Goal: Task Accomplishment & Management: Manage account settings

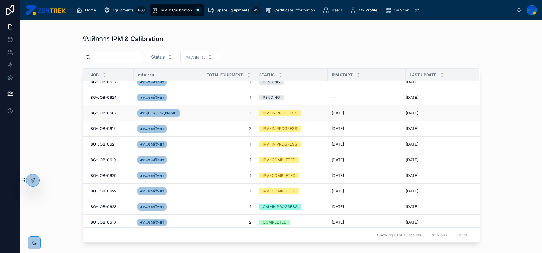
scroll to position [9, 0]
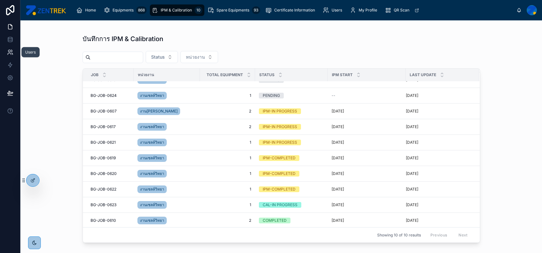
click at [7, 57] on link at bounding box center [10, 52] width 20 height 13
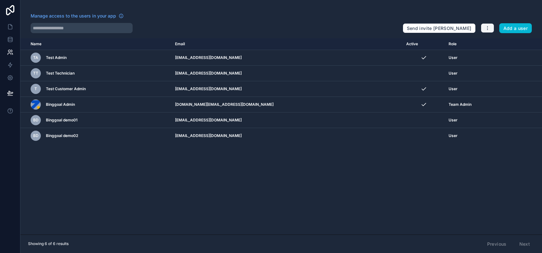
click at [486, 28] on icon "button" at bounding box center [487, 28] width 5 height 5
click at [499, 44] on link "Manage roles" at bounding box center [503, 43] width 45 height 10
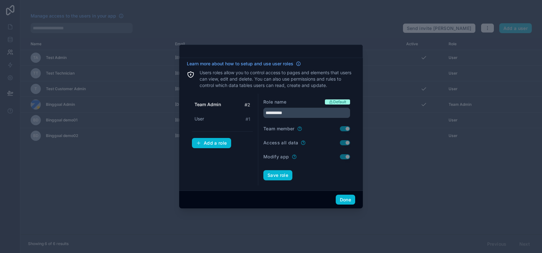
click at [246, 157] on div "Team Admin # 2 User # 1 Add a role" at bounding box center [222, 140] width 71 height 92
click at [214, 147] on button "Add a role" at bounding box center [211, 143] width 39 height 10
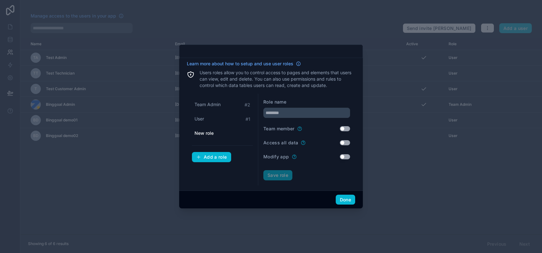
click at [204, 131] on span "New role" at bounding box center [204, 133] width 19 height 6
click at [213, 132] on span "New role" at bounding box center [204, 133] width 19 height 6
click at [294, 111] on input "text" at bounding box center [307, 113] width 87 height 10
click at [281, 113] on input "text" at bounding box center [307, 113] width 87 height 10
click at [291, 116] on input "text" at bounding box center [307, 113] width 87 height 10
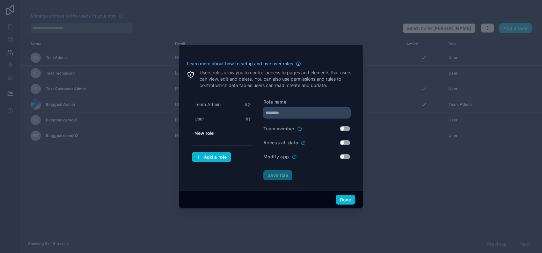
type input "*"
type input "********"
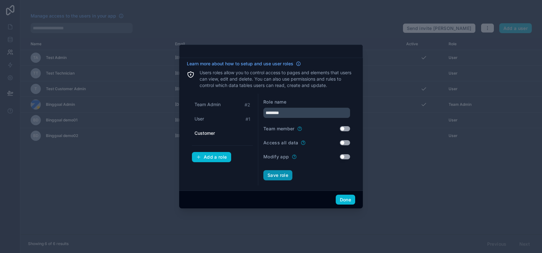
click at [280, 177] on button "Save role" at bounding box center [278, 175] width 29 height 10
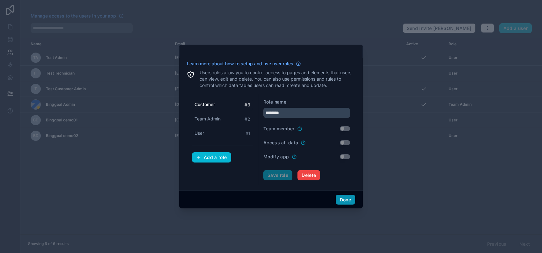
click at [348, 201] on button "Done" at bounding box center [345, 200] width 19 height 10
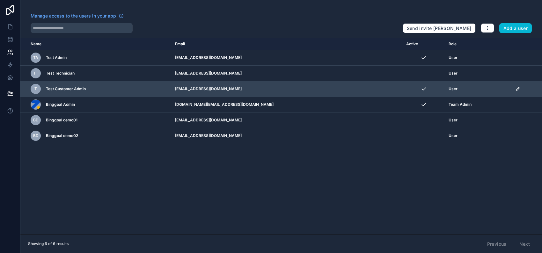
click at [516, 89] on icon "scrollable content" at bounding box center [518, 88] width 5 height 5
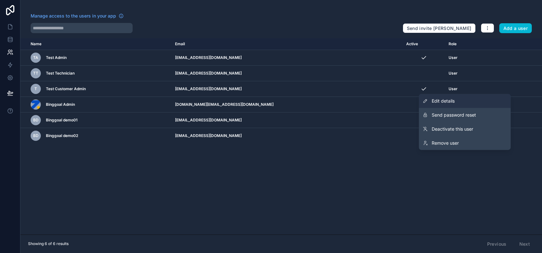
click at [482, 99] on link "Edit details" at bounding box center [465, 101] width 92 height 14
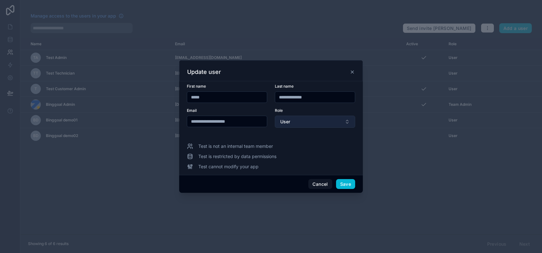
click at [309, 118] on button "User" at bounding box center [315, 122] width 80 height 12
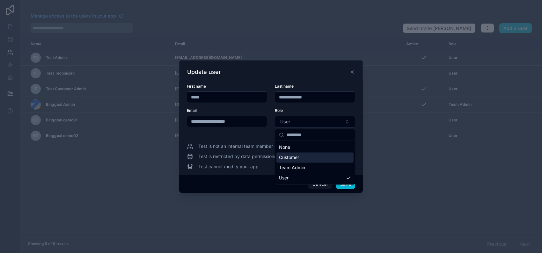
click at [311, 155] on div "Customer" at bounding box center [315, 158] width 77 height 10
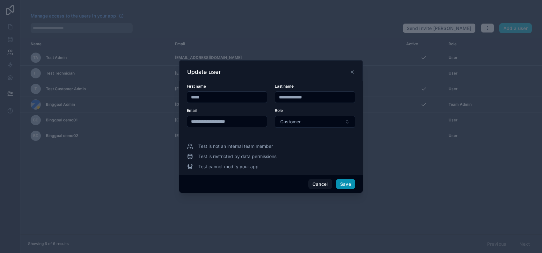
click at [349, 185] on button "Save" at bounding box center [345, 184] width 19 height 10
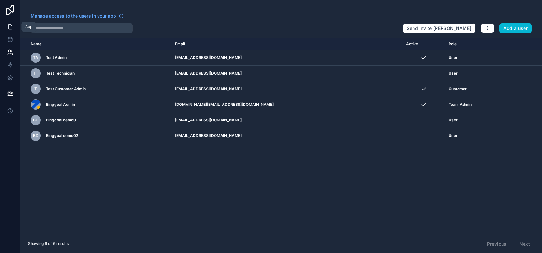
click at [8, 28] on icon at bounding box center [10, 27] width 6 height 6
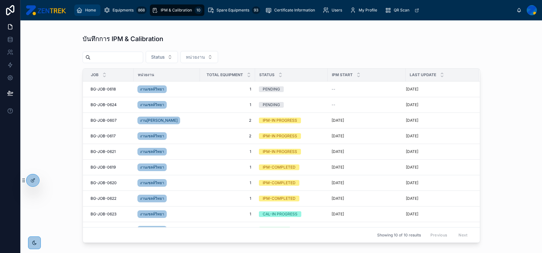
click at [79, 11] on icon "scrollable content" at bounding box center [79, 10] width 6 height 6
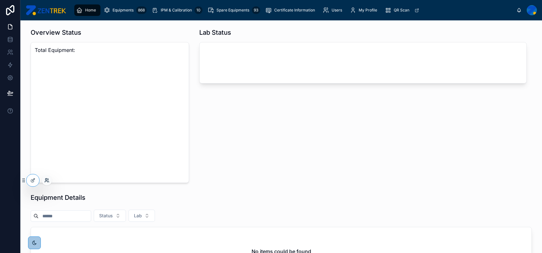
click at [46, 182] on icon at bounding box center [46, 180] width 5 height 5
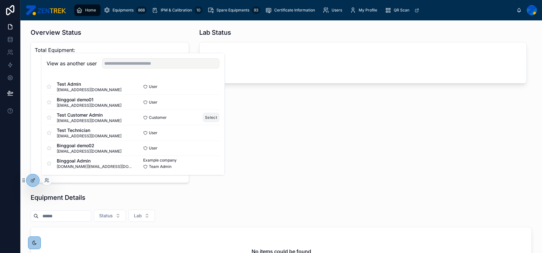
click at [203, 118] on button "Select" at bounding box center [211, 117] width 17 height 9
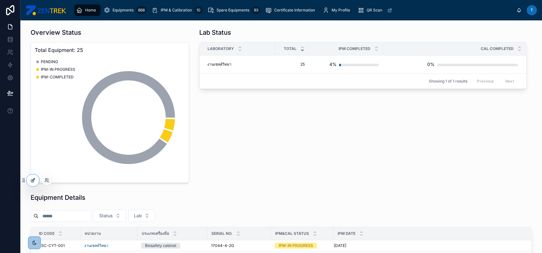
click at [34, 182] on icon at bounding box center [32, 181] width 3 height 3
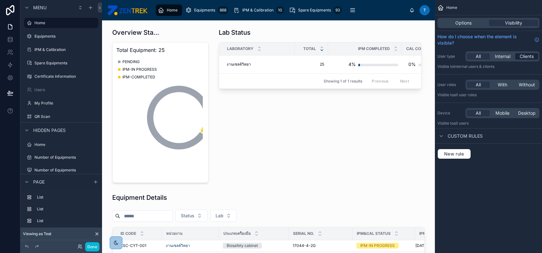
click at [522, 57] on span "Clients" at bounding box center [527, 56] width 14 height 6
click at [503, 87] on span "With" at bounding box center [503, 85] width 10 height 6
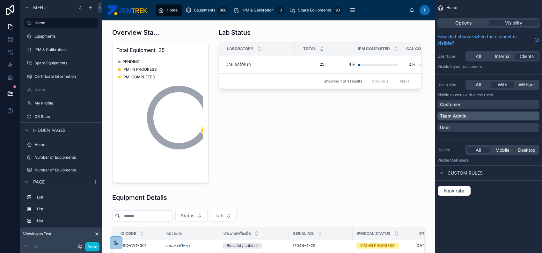
click at [533, 114] on div "Team Admin" at bounding box center [488, 116] width 97 height 6
click at [536, 114] on icon "scrollable content" at bounding box center [534, 116] width 4 height 4
click at [530, 103] on div "Customer" at bounding box center [488, 104] width 97 height 6
click at [94, 245] on button "Done" at bounding box center [92, 247] width 14 height 9
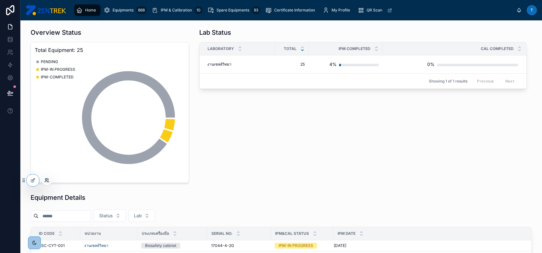
click at [49, 183] on icon at bounding box center [46, 180] width 5 height 5
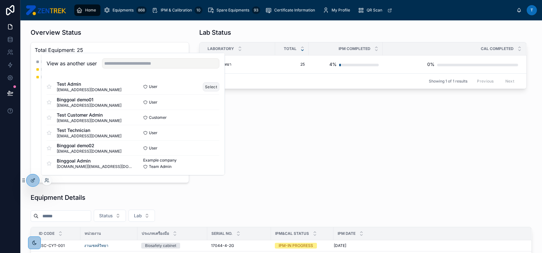
click at [204, 88] on button "Select" at bounding box center [211, 86] width 17 height 9
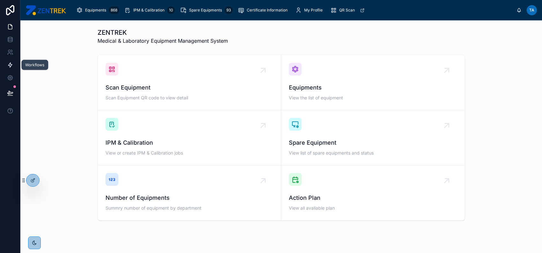
click at [12, 65] on icon at bounding box center [10, 65] width 6 height 6
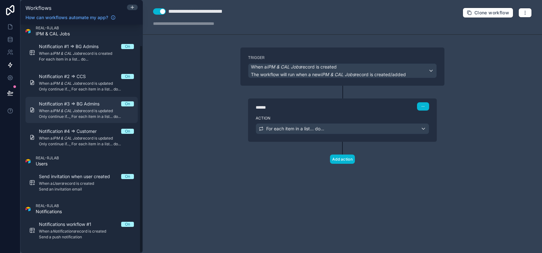
scroll to position [23, 0]
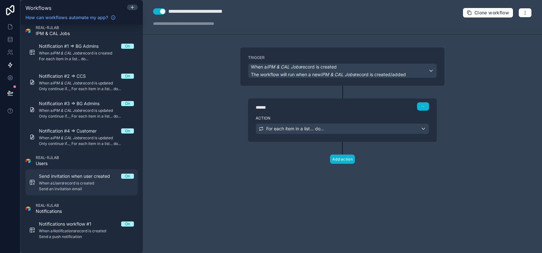
click at [87, 174] on span "Send invitation when user created" at bounding box center [78, 176] width 79 height 6
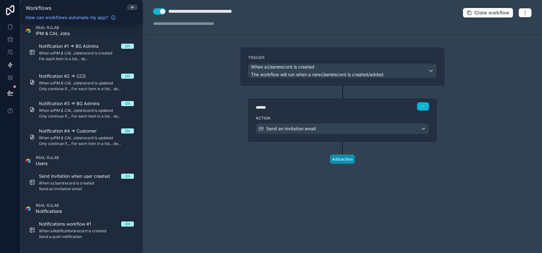
click at [336, 160] on button "Add action" at bounding box center [342, 159] width 25 height 9
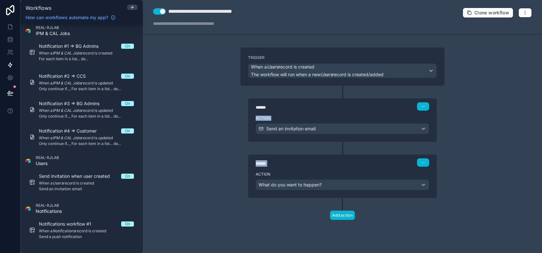
drag, startPoint x: 366, startPoint y: 162, endPoint x: 360, endPoint y: 105, distance: 57.8
click at [360, 105] on div "Trigger When a Users record is created The workflow will run when a new Users r…" at bounding box center [342, 144] width 214 height 193
click at [313, 179] on div "Action What do you want to happen?" at bounding box center [342, 183] width 189 height 29
click at [311, 185] on span "What do you want to happen?" at bounding box center [290, 184] width 63 height 5
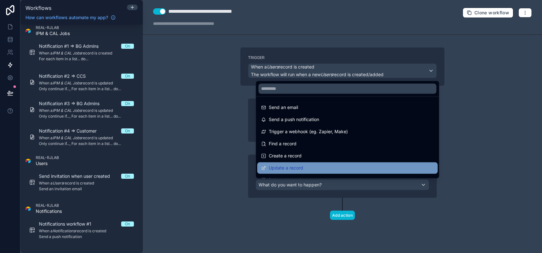
click at [315, 162] on div "Update a record" at bounding box center [348, 167] width 181 height 11
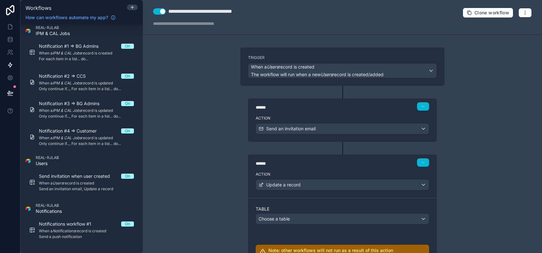
scroll to position [42, 0]
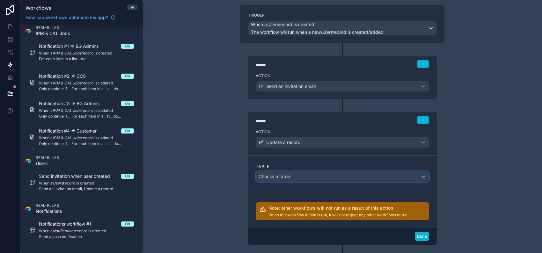
click at [314, 180] on div "Choose a table" at bounding box center [342, 177] width 173 height 10
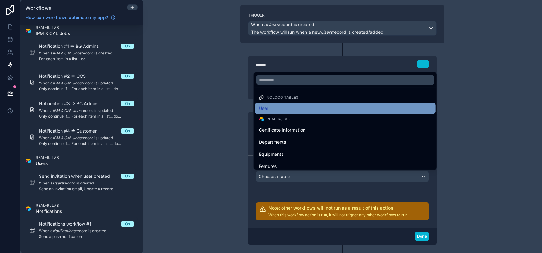
click at [283, 108] on div "User" at bounding box center [345, 109] width 173 height 8
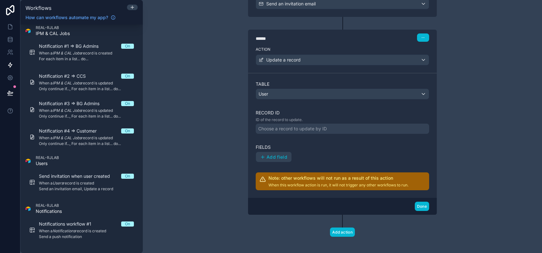
scroll to position [128, 0]
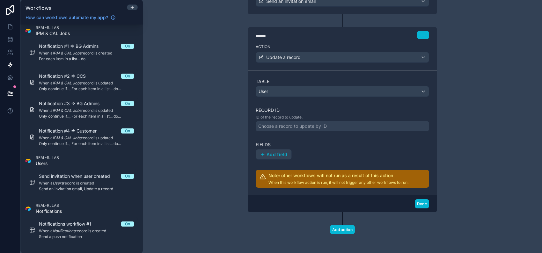
click at [304, 128] on div "Choose a record to update by ID" at bounding box center [292, 126] width 69 height 6
click at [312, 135] on div "Table User Record ID ID of the record to update. Choose a record to update by I…" at bounding box center [343, 133] width 174 height 110
click at [311, 126] on div "Choose a record to update by ID" at bounding box center [292, 126] width 69 height 6
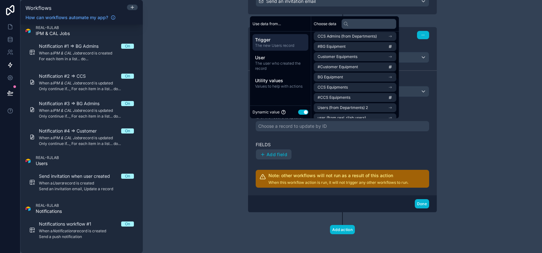
scroll to position [0, 0]
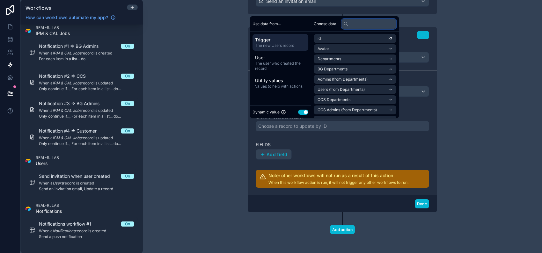
click at [356, 25] on input "text" at bounding box center [369, 24] width 55 height 10
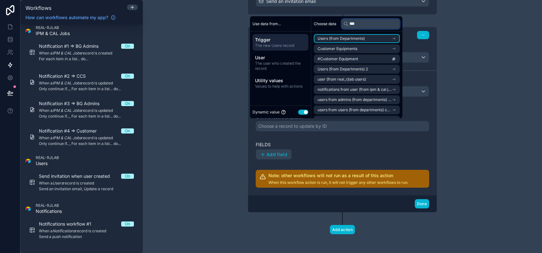
type input "****"
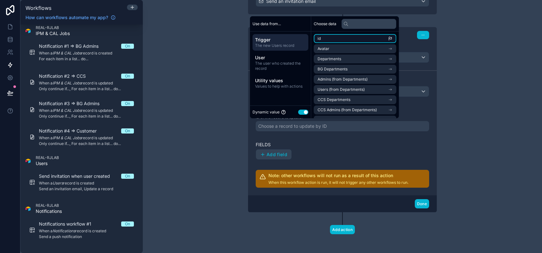
click at [350, 35] on li "id" at bounding box center [355, 38] width 83 height 9
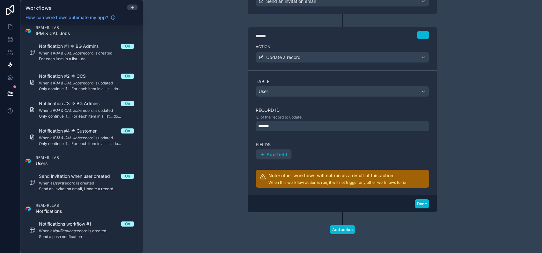
click at [385, 149] on div "Add field" at bounding box center [343, 154] width 174 height 11
click at [350, 126] on div "*******" at bounding box center [343, 126] width 174 height 10
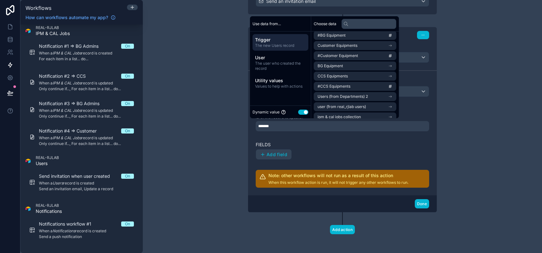
scroll to position [128, 0]
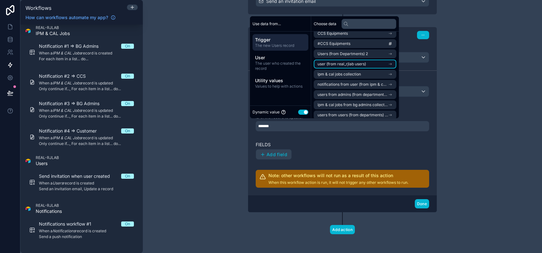
click at [368, 64] on li "user (from real_rjlab users)" at bounding box center [355, 64] width 83 height 9
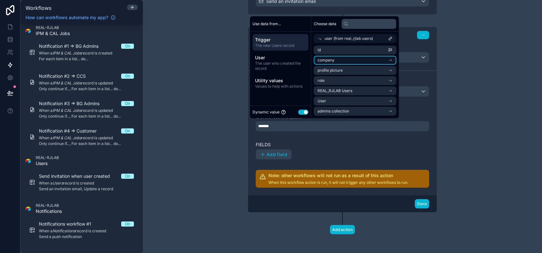
scroll to position [0, 0]
click at [364, 37] on span "user (from real_rjlab users)" at bounding box center [349, 38] width 49 height 5
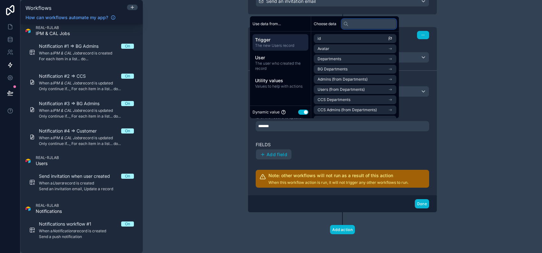
click at [358, 26] on input "text" at bounding box center [369, 24] width 55 height 10
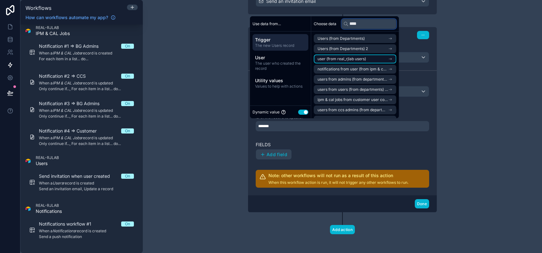
type input "****"
click at [365, 55] on li "user (from real_rjlab users)" at bounding box center [355, 59] width 83 height 9
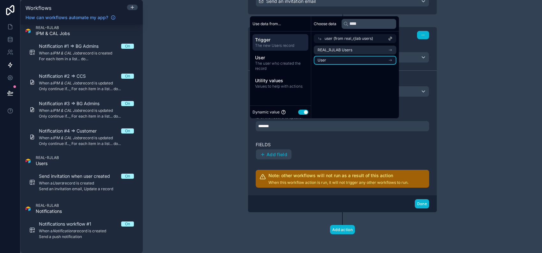
click at [366, 59] on li "User" at bounding box center [355, 60] width 83 height 9
click at [365, 49] on div "User" at bounding box center [355, 48] width 83 height 9
click at [366, 59] on li "User" at bounding box center [355, 60] width 83 height 9
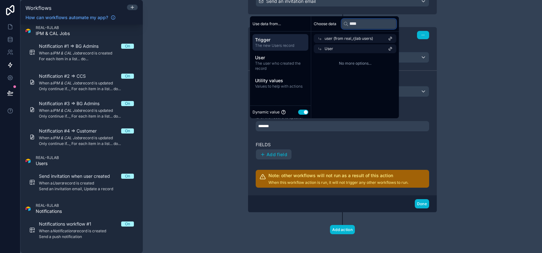
click at [353, 24] on input "****" at bounding box center [369, 24] width 55 height 10
click at [351, 37] on span "user (from real_rjlab users)" at bounding box center [349, 38] width 49 height 5
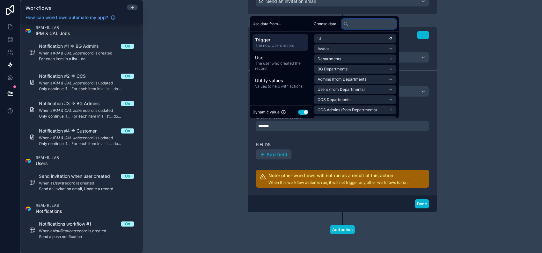
click at [354, 24] on input "text" at bounding box center [369, 24] width 55 height 10
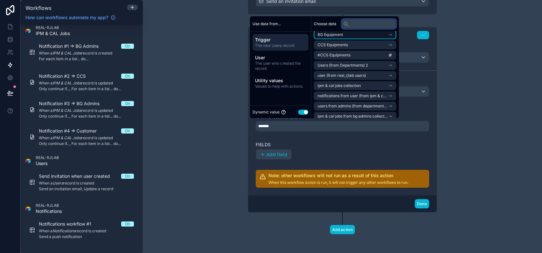
scroll to position [128, 0]
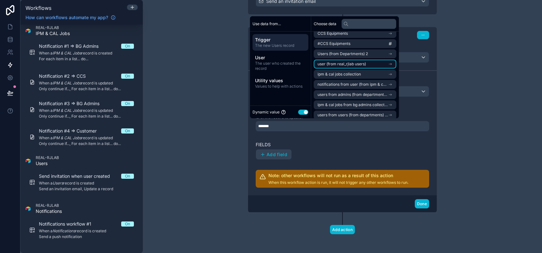
click at [370, 67] on li "user (from real_rjlab users)" at bounding box center [355, 64] width 83 height 9
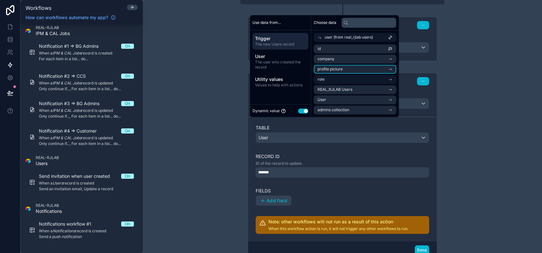
scroll to position [129, 0]
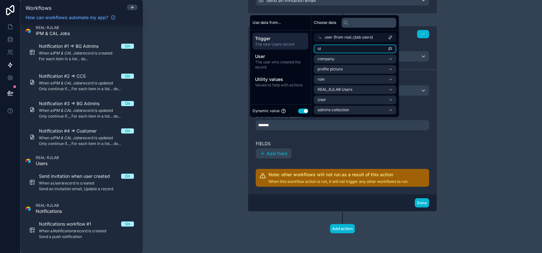
click at [355, 50] on li "id" at bounding box center [355, 48] width 83 height 9
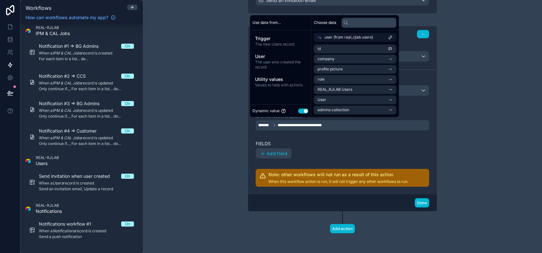
click at [369, 151] on div "Add field" at bounding box center [343, 153] width 174 height 11
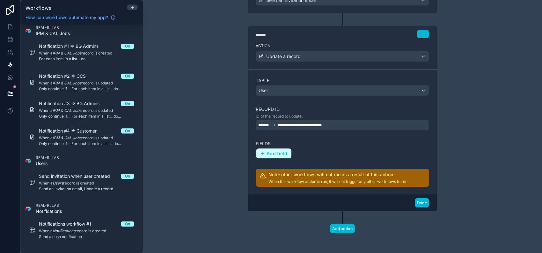
click at [288, 150] on button "Add field" at bounding box center [273, 154] width 35 height 10
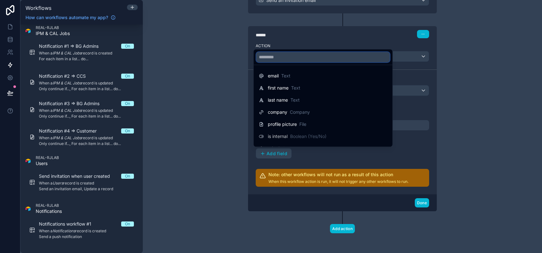
click at [303, 55] on input "text" at bounding box center [324, 57] width 134 height 10
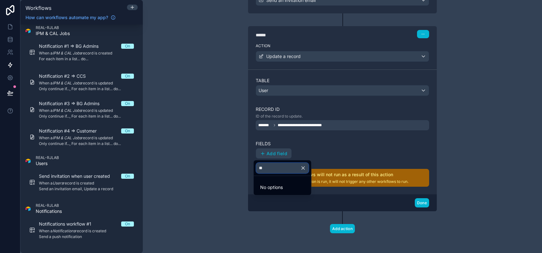
type input "**"
click at [300, 142] on div at bounding box center [271, 126] width 542 height 253
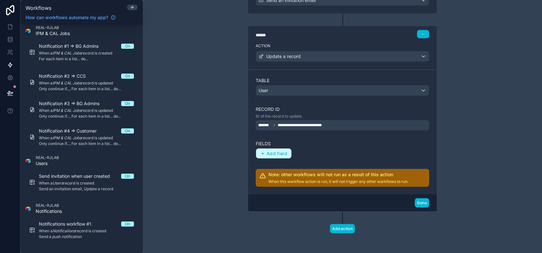
click at [283, 152] on span "Add field" at bounding box center [277, 154] width 21 height 6
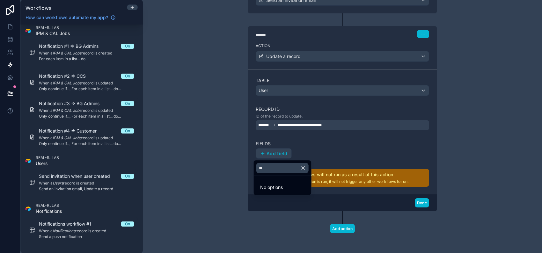
click at [306, 167] on icon "button" at bounding box center [304, 168] width 6 height 6
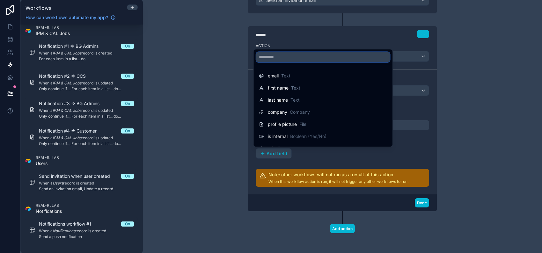
click at [302, 55] on input "text" at bounding box center [324, 57] width 134 height 10
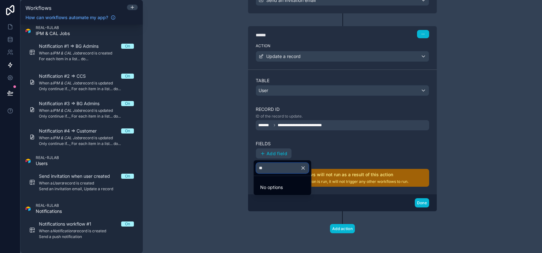
type input "**"
click at [306, 166] on icon "button" at bounding box center [304, 168] width 6 height 6
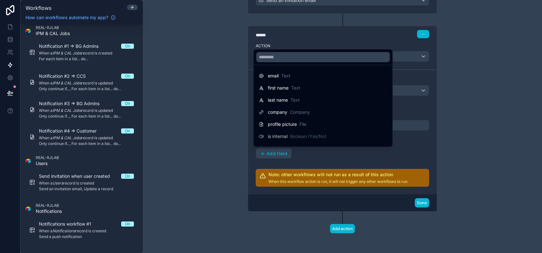
click at [326, 160] on div at bounding box center [271, 126] width 542 height 253
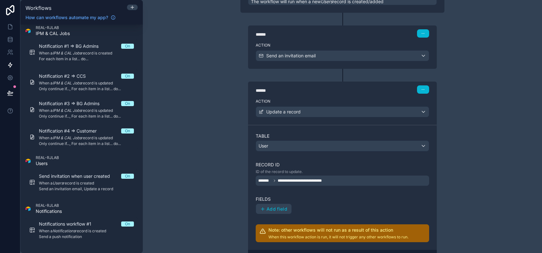
scroll to position [86, 0]
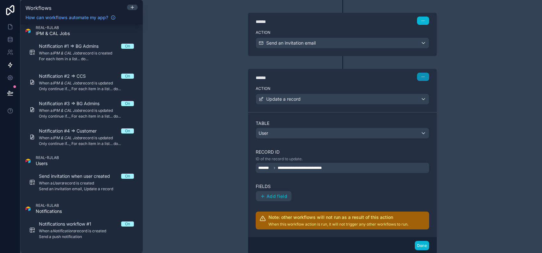
click at [422, 78] on icon "button" at bounding box center [424, 77] width 4 height 4
click at [426, 99] on button "Delete" at bounding box center [436, 101] width 44 height 10
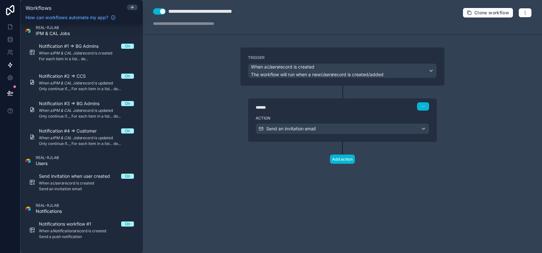
click at [153, 180] on div "**********" at bounding box center [342, 126] width 399 height 253
click at [131, 7] on icon at bounding box center [132, 7] width 3 height 0
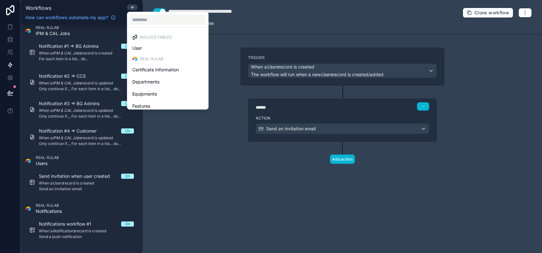
click at [203, 79] on ul "Noloco tables User REAL-RJLAB Certificate Information Departments Equipments Fe…" at bounding box center [167, 69] width 81 height 82
click at [164, 49] on div "User" at bounding box center [167, 48] width 71 height 8
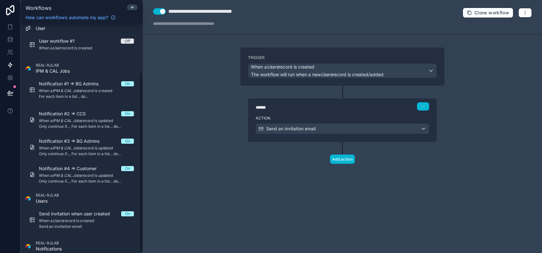
scroll to position [61, 0]
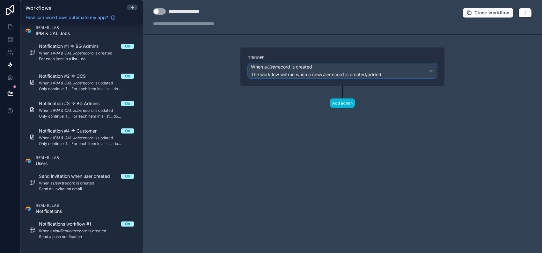
click at [327, 72] on div "When a User record is created The workflow will run when a new User record is c…" at bounding box center [316, 71] width 131 height 14
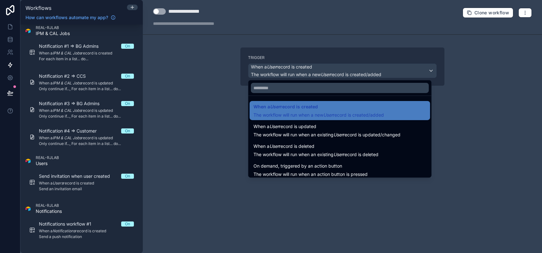
click at [504, 113] on div at bounding box center [271, 126] width 542 height 253
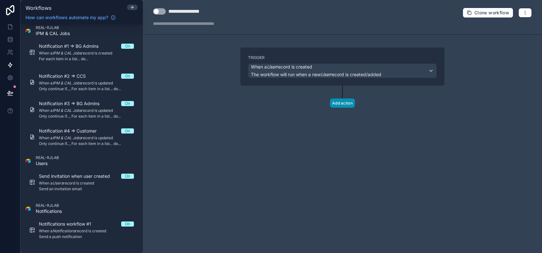
click at [349, 103] on button "Add action" at bounding box center [342, 103] width 25 height 9
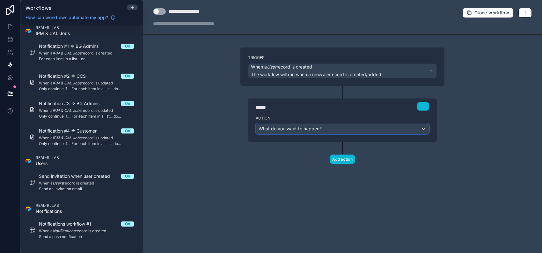
click at [342, 129] on div "What do you want to happen?" at bounding box center [342, 129] width 173 height 10
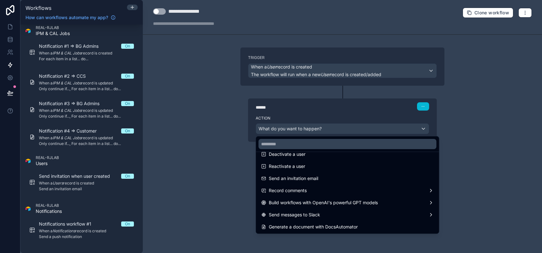
scroll to position [112, 0]
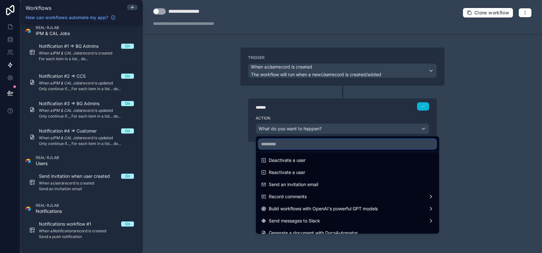
click at [291, 143] on input "text" at bounding box center [348, 144] width 178 height 10
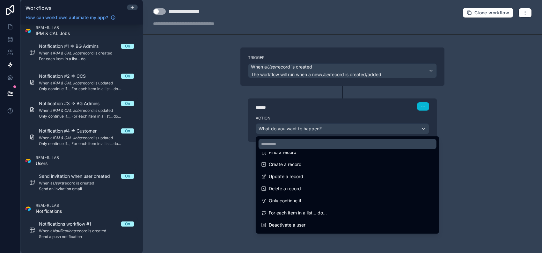
scroll to position [49, 0]
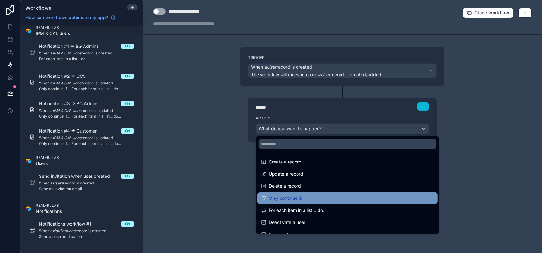
click at [360, 197] on div "Only continue if..." at bounding box center [347, 199] width 173 height 8
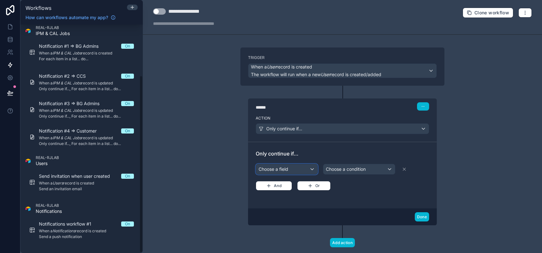
click at [295, 166] on div "Choose a field" at bounding box center [287, 169] width 62 height 10
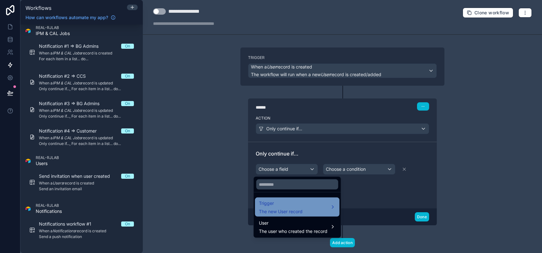
click at [318, 202] on div "Trigger The new User record" at bounding box center [297, 207] width 77 height 15
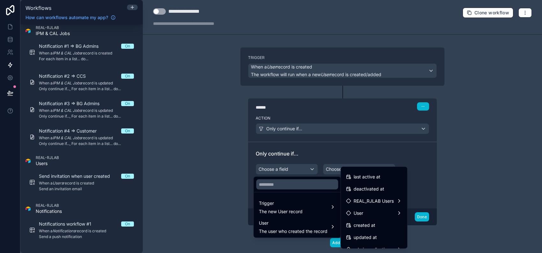
scroll to position [117, 0]
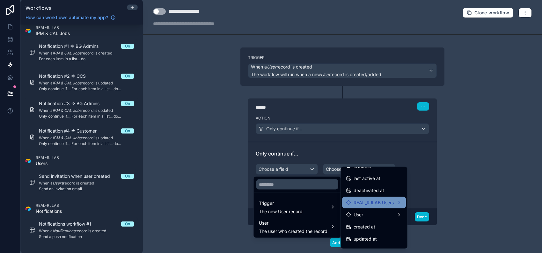
click at [391, 203] on span "REAL_RJLAB Users" at bounding box center [374, 203] width 40 height 8
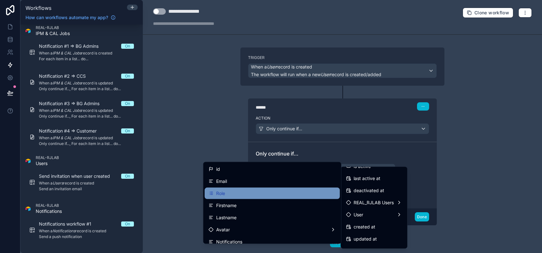
click at [309, 190] on div "Role" at bounding box center [273, 194] width 128 height 8
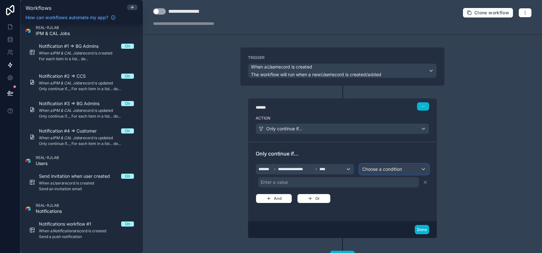
click at [392, 172] on span "Choose a condition" at bounding box center [382, 169] width 40 height 6
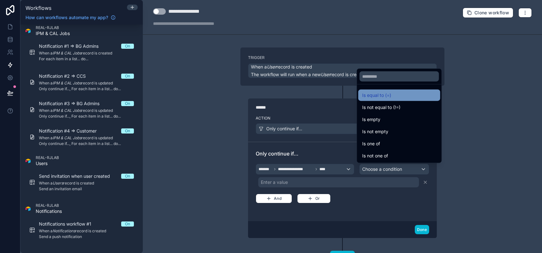
click at [399, 94] on div "Is equal to (=)" at bounding box center [399, 96] width 74 height 8
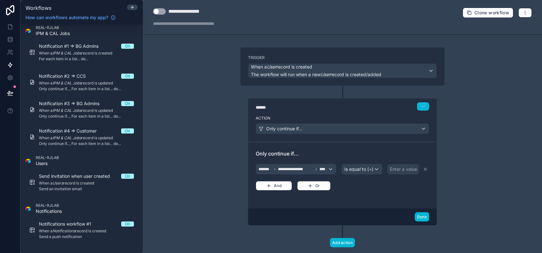
click at [392, 166] on div "Enter a value" at bounding box center [403, 169] width 27 height 6
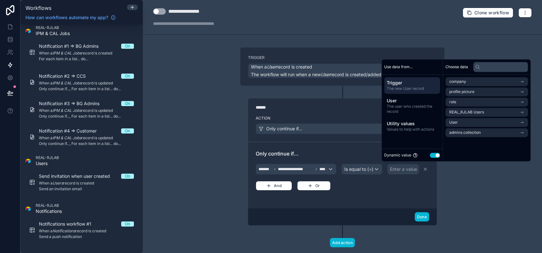
click at [436, 155] on button "Use setting" at bounding box center [435, 155] width 10 height 5
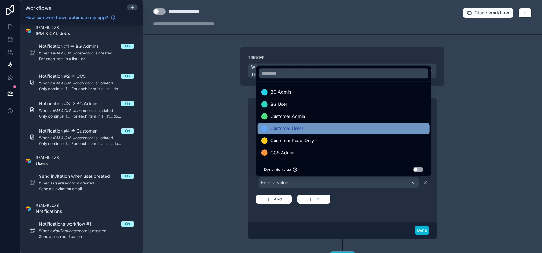
click at [371, 125] on div "Customer Users" at bounding box center [344, 129] width 165 height 8
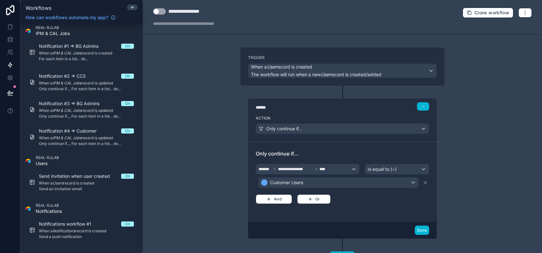
click at [375, 198] on div "**********" at bounding box center [343, 183] width 174 height 41
click at [375, 171] on span "Is equal to (=)" at bounding box center [382, 169] width 29 height 6
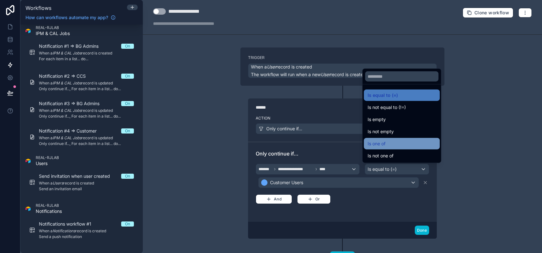
click at [392, 142] on div "Is one of" at bounding box center [402, 144] width 68 height 8
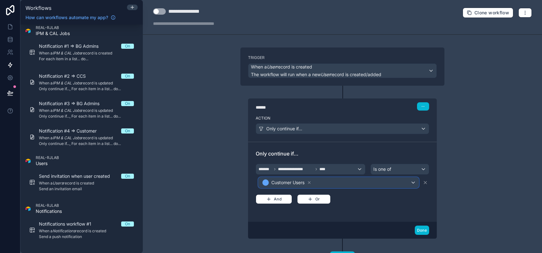
click at [391, 184] on div "Customer Users" at bounding box center [339, 183] width 160 height 10
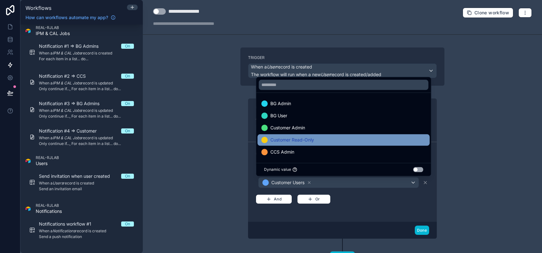
click at [355, 140] on div "Customer Read-Only" at bounding box center [344, 140] width 165 height 8
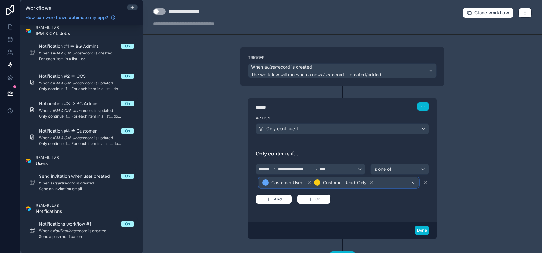
click at [388, 183] on div "Customer Users Customer Read-Only" at bounding box center [339, 183] width 160 height 10
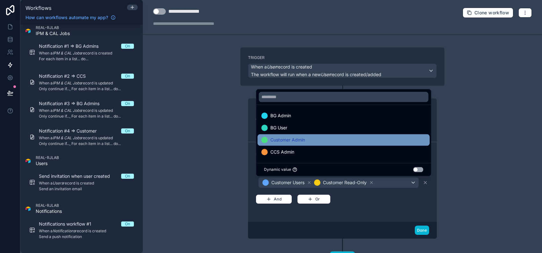
click at [351, 141] on div "Customer Admin" at bounding box center [344, 140] width 165 height 8
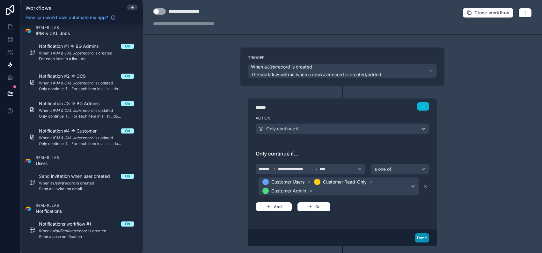
click at [420, 237] on button "Done" at bounding box center [422, 238] width 14 height 9
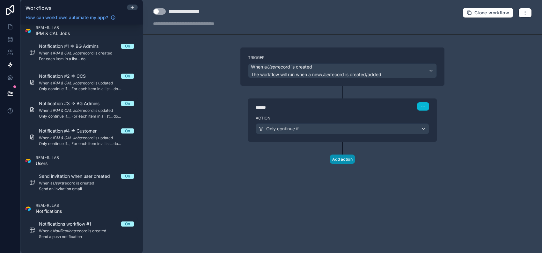
click at [339, 159] on button "Add action" at bounding box center [342, 159] width 25 height 9
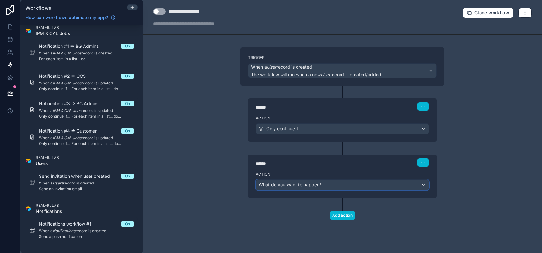
click at [333, 186] on div "What do you want to happen?" at bounding box center [342, 185] width 173 height 10
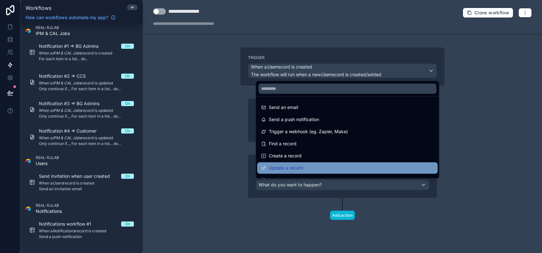
click at [320, 163] on div "Update a record" at bounding box center [348, 167] width 181 height 11
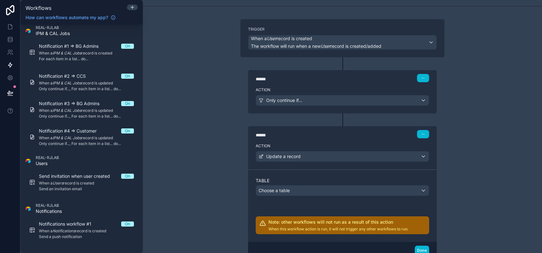
scroll to position [76, 0]
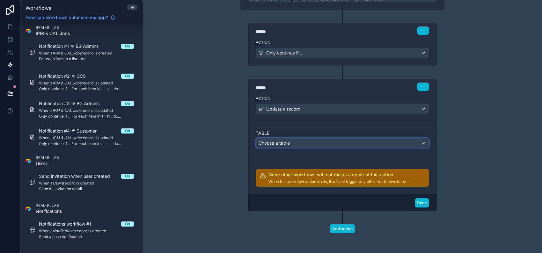
click at [305, 148] on button "Choose a table" at bounding box center [343, 143] width 174 height 11
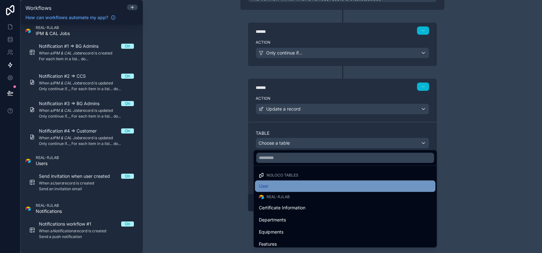
click at [312, 185] on div "User" at bounding box center [345, 187] width 173 height 8
click at [312, 185] on div "Table Choose a table Note: other workflows will not run as a result of this act…" at bounding box center [343, 158] width 174 height 57
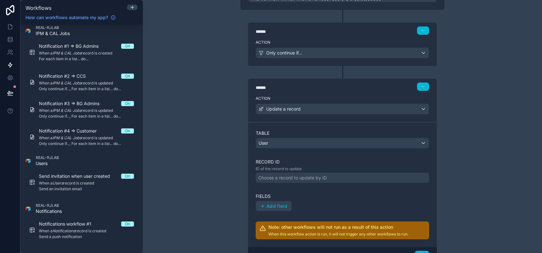
click at [306, 176] on div "Choose a record to update by ID" at bounding box center [292, 178] width 69 height 6
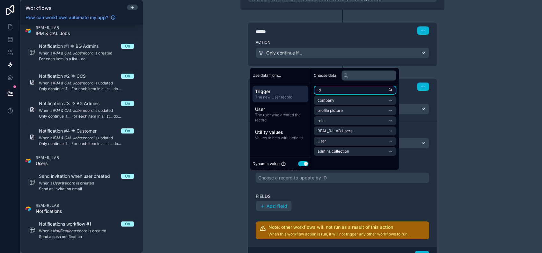
click at [335, 90] on li "id" at bounding box center [355, 90] width 83 height 9
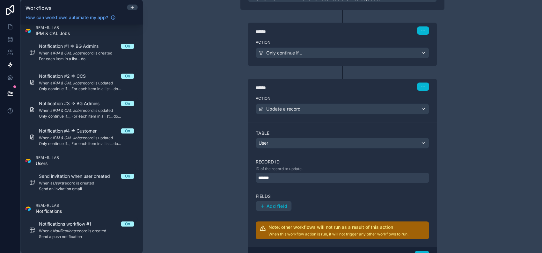
click at [480, 138] on div "**********" at bounding box center [342, 126] width 399 height 253
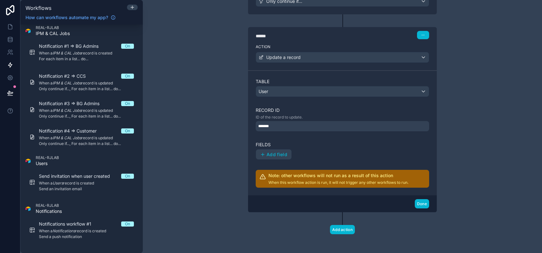
scroll to position [129, 0]
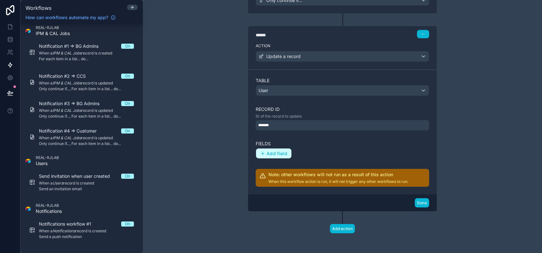
click at [282, 152] on span "Add field" at bounding box center [277, 154] width 21 height 6
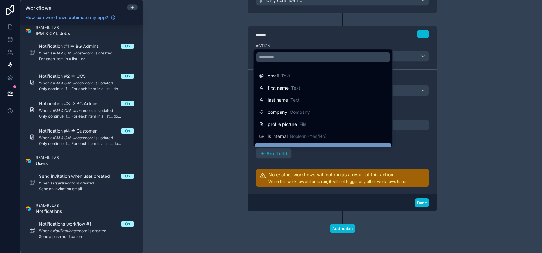
click at [352, 146] on div "role Role" at bounding box center [323, 149] width 129 height 8
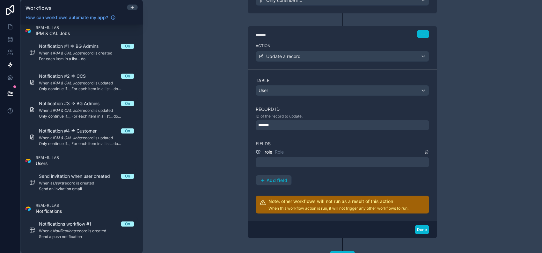
click at [424, 151] on icon at bounding box center [426, 152] width 5 height 5
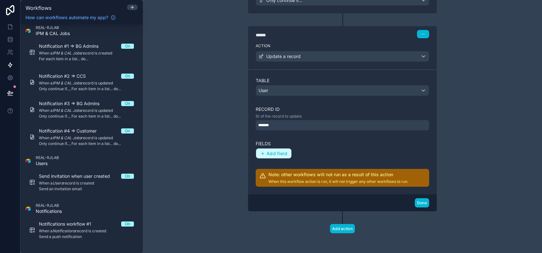
click at [269, 152] on span "Add field" at bounding box center [277, 154] width 21 height 6
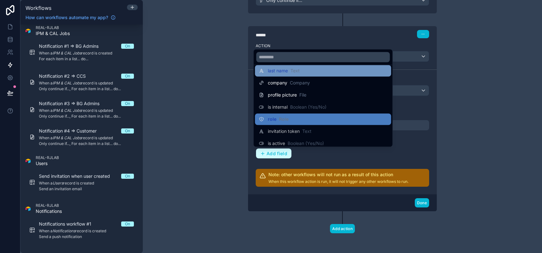
scroll to position [42, 0]
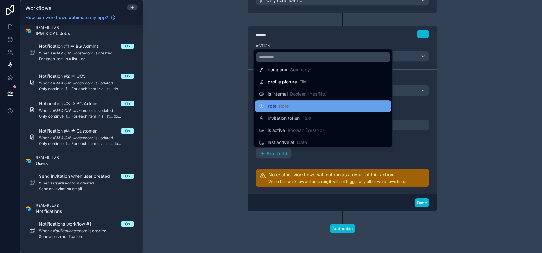
click at [310, 105] on div "role Role" at bounding box center [323, 106] width 129 height 8
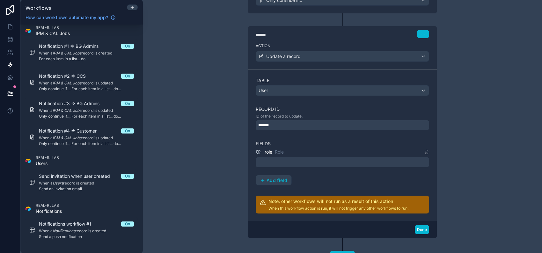
click at [296, 166] on div at bounding box center [343, 162] width 174 height 10
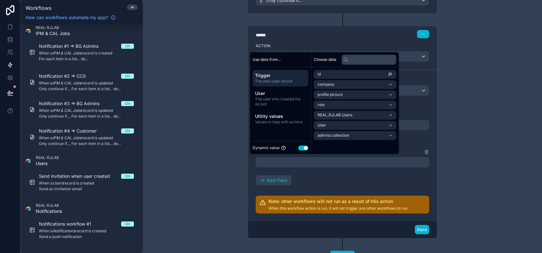
click at [303, 148] on button "Use setting" at bounding box center [303, 148] width 10 height 5
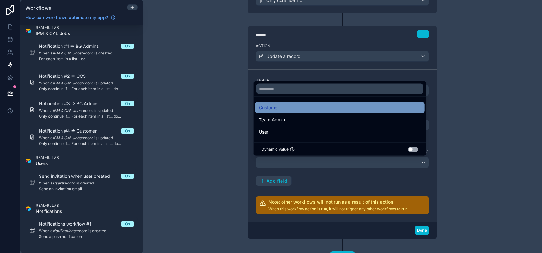
click at [295, 107] on div "Customer" at bounding box center [340, 108] width 162 height 8
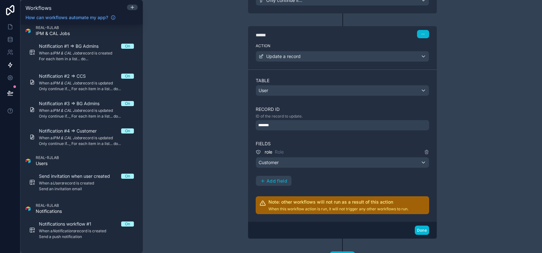
click at [378, 182] on div "role Role Customer Add field" at bounding box center [343, 167] width 174 height 38
click at [418, 230] on button "Done" at bounding box center [422, 230] width 14 height 9
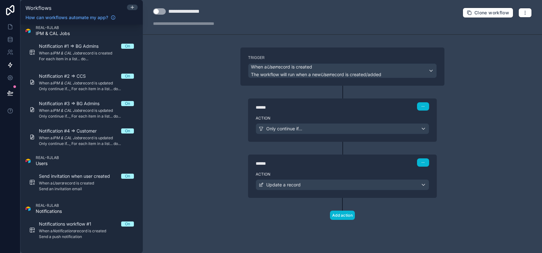
scroll to position [0, 0]
click at [15, 54] on link at bounding box center [10, 52] width 20 height 13
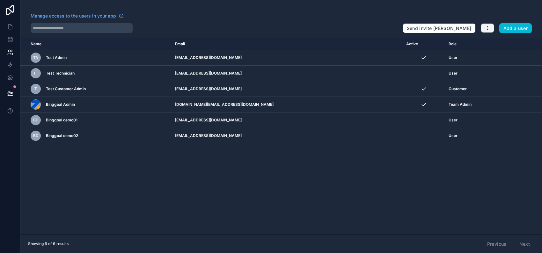
click at [488, 29] on icon "button" at bounding box center [488, 29] width 0 height 0
click at [496, 45] on link "Manage roles" at bounding box center [503, 43] width 45 height 10
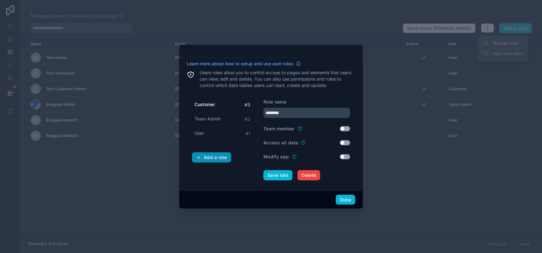
click at [225, 156] on div "Add a role" at bounding box center [211, 158] width 31 height 6
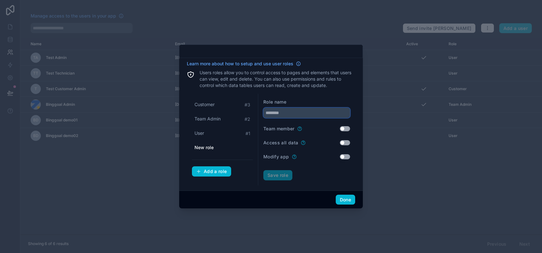
click at [300, 111] on input "text" at bounding box center [307, 113] width 87 height 10
click at [245, 150] on div "CCS Lab" at bounding box center [222, 147] width 61 height 11
click at [220, 120] on span "Team Admin" at bounding box center [208, 119] width 26 height 6
type input "**********"
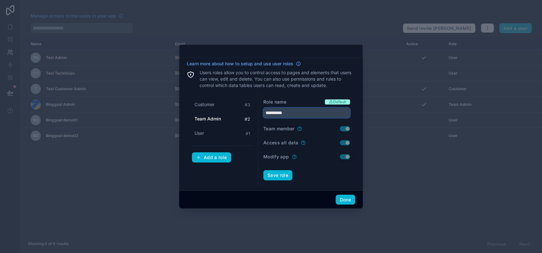
click at [280, 116] on input "**********" at bounding box center [307, 113] width 87 height 10
click at [212, 160] on div "Add a role" at bounding box center [211, 158] width 31 height 6
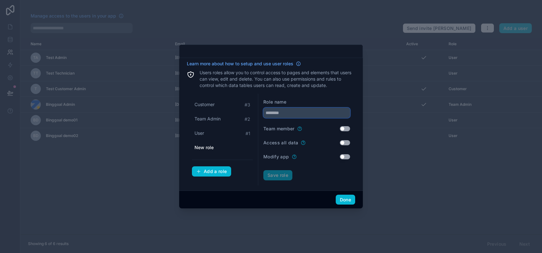
click at [273, 110] on input "text" at bounding box center [307, 113] width 87 height 10
type input "******"
click at [287, 175] on button "Save role" at bounding box center [278, 175] width 29 height 10
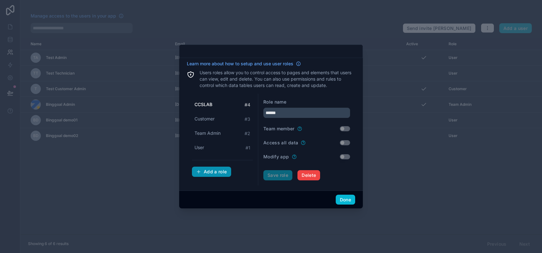
click at [219, 174] on div "Add a role" at bounding box center [211, 172] width 31 height 6
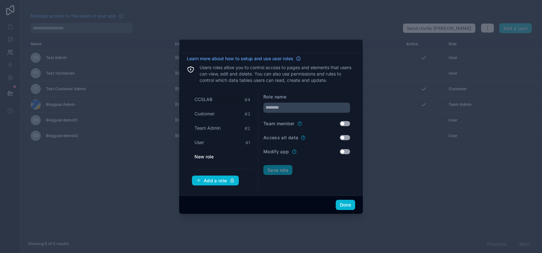
click at [226, 98] on div "CCSLAB # 4" at bounding box center [222, 100] width 61 height 12
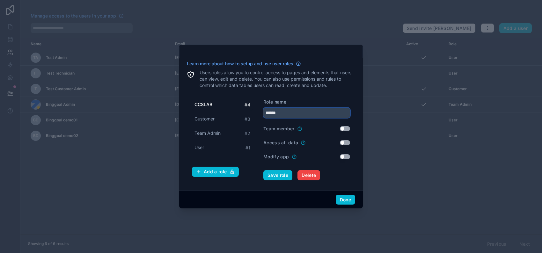
click at [275, 113] on input "******" at bounding box center [307, 113] width 87 height 10
click at [281, 177] on button "Save role" at bounding box center [278, 175] width 29 height 10
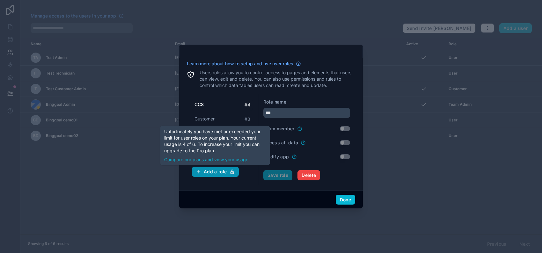
click at [228, 172] on div "Add a role" at bounding box center [215, 172] width 39 height 6
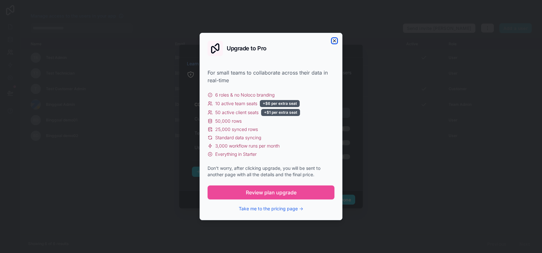
click at [336, 42] on icon "button" at bounding box center [334, 40] width 5 height 5
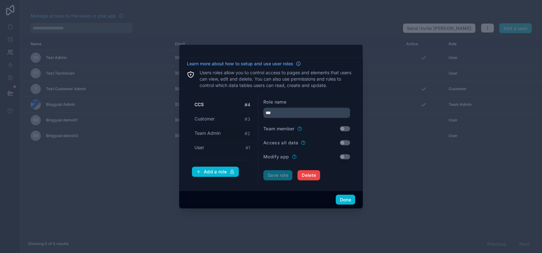
click at [223, 131] on div "Team Admin # 2" at bounding box center [222, 134] width 61 height 12
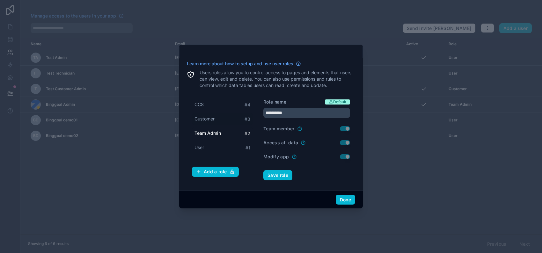
click at [213, 121] on span "Customer" at bounding box center [205, 119] width 20 height 6
click at [212, 147] on div "User # 1" at bounding box center [222, 148] width 61 height 12
click at [302, 110] on input "****" at bounding box center [307, 113] width 87 height 10
click at [216, 131] on span "Team Admin" at bounding box center [208, 133] width 26 height 6
click at [348, 102] on span "Default" at bounding box center [337, 102] width 25 height 5
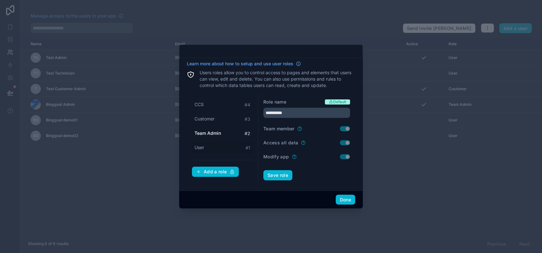
click at [225, 147] on div "User # 1" at bounding box center [222, 148] width 61 height 12
click at [223, 104] on div "CCS # 4" at bounding box center [222, 105] width 61 height 12
click at [221, 116] on div "Customer # 3" at bounding box center [222, 119] width 61 height 12
click at [217, 147] on div "User # 1" at bounding box center [222, 148] width 61 height 12
click at [215, 131] on span "Team Admin" at bounding box center [208, 133] width 26 height 6
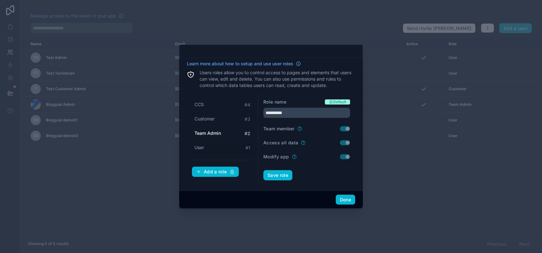
click at [213, 147] on div "User # 1" at bounding box center [222, 148] width 61 height 12
click at [212, 123] on div "Customer # 3" at bounding box center [222, 119] width 61 height 12
type input "********"
click at [346, 202] on button "Done" at bounding box center [345, 200] width 19 height 10
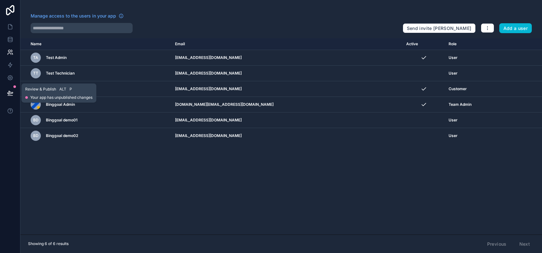
click at [7, 89] on button at bounding box center [10, 93] width 14 height 18
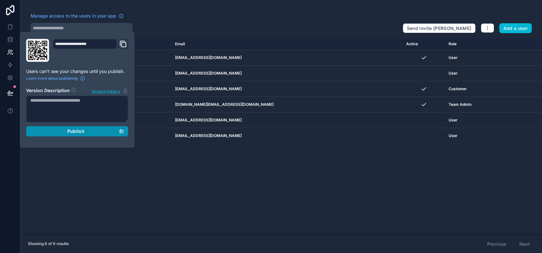
click at [79, 127] on button "Publish" at bounding box center [77, 131] width 102 height 10
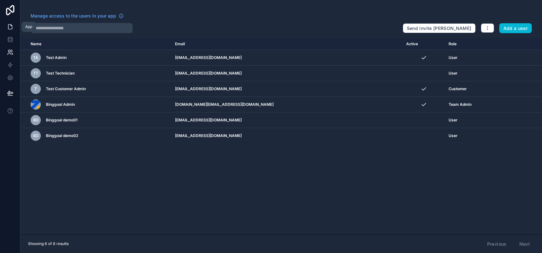
click at [11, 30] on link at bounding box center [10, 26] width 20 height 13
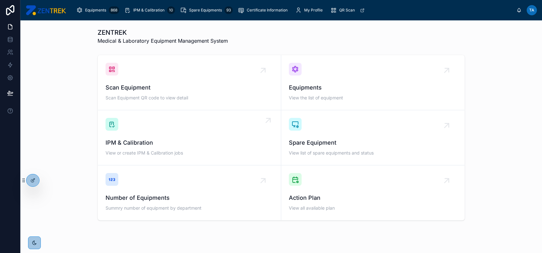
click at [179, 147] on span "IPM & Calibration" at bounding box center [190, 142] width 168 height 9
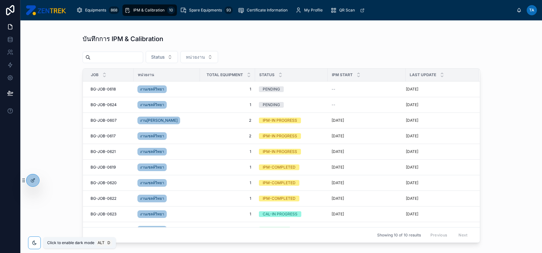
click at [31, 239] on div at bounding box center [34, 243] width 13 height 13
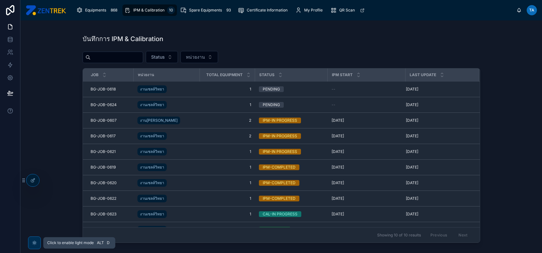
click at [31, 239] on div at bounding box center [34, 243] width 13 height 13
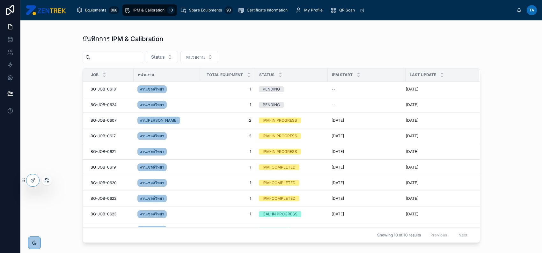
click at [46, 182] on icon at bounding box center [46, 180] width 5 height 5
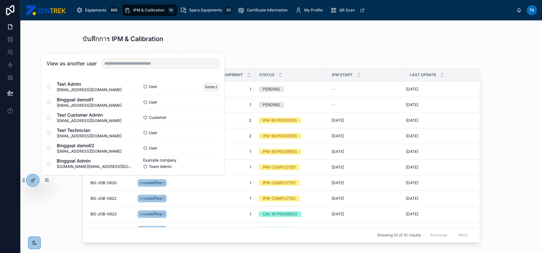
click at [204, 85] on button "Select" at bounding box center [211, 86] width 17 height 9
click at [206, 85] on button "Select" at bounding box center [211, 86] width 17 height 9
click at [205, 101] on button "Select" at bounding box center [211, 102] width 17 height 9
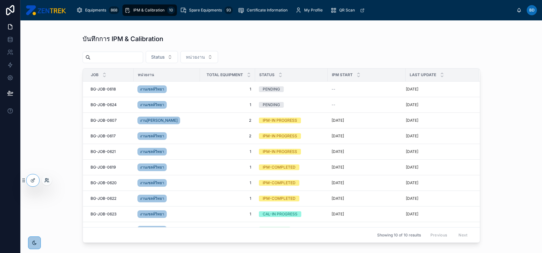
click at [48, 182] on icon at bounding box center [46, 180] width 5 height 5
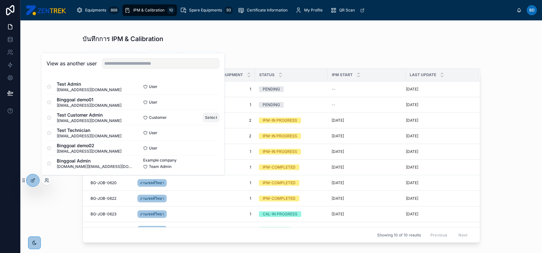
click at [210, 117] on button "Select" at bounding box center [211, 117] width 17 height 9
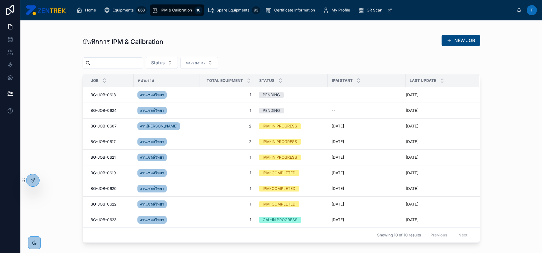
click at [61, 211] on div "บันทึกการ IPM & Calibration NEW JOB Status หน่วยงาน Job หน่วยงาน Total Equipmen…" at bounding box center [281, 136] width 522 height 233
click at [34, 181] on icon at bounding box center [32, 180] width 5 height 5
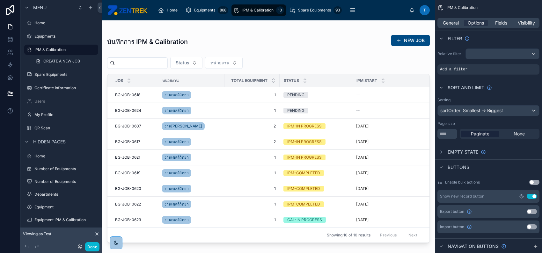
click at [521, 196] on icon "scrollable content" at bounding box center [521, 196] width 5 height 5
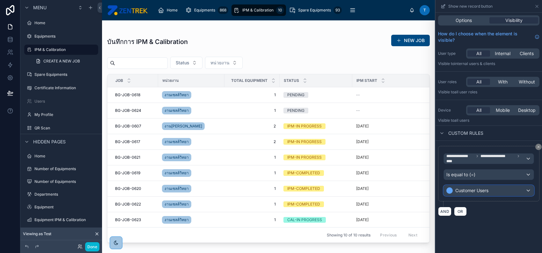
click at [519, 191] on div "Customer Users" at bounding box center [489, 191] width 90 height 10
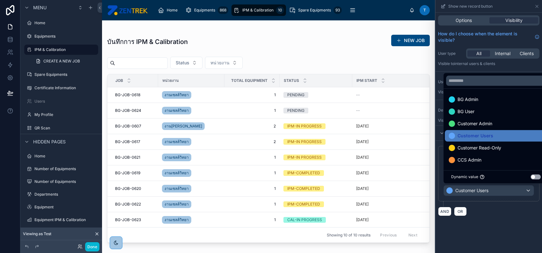
click at [517, 211] on div at bounding box center [489, 126] width 107 height 253
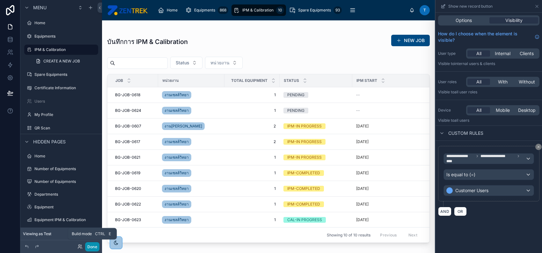
click at [95, 245] on button "Done" at bounding box center [92, 247] width 14 height 9
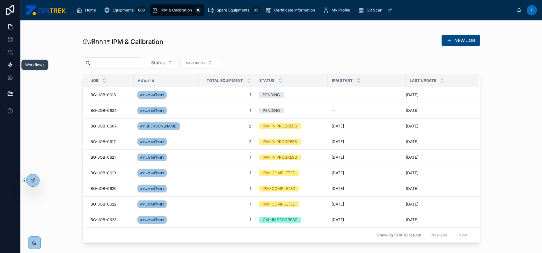
click at [12, 67] on icon at bounding box center [10, 65] width 6 height 6
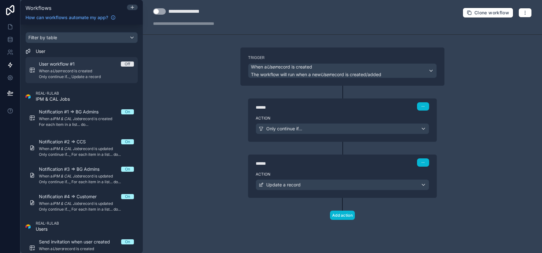
click at [94, 81] on link "User workflow #1 Off When a User record is created Only continue if..., Update …" at bounding box center [82, 70] width 112 height 26
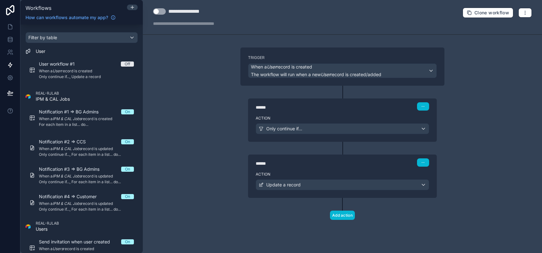
click at [183, 10] on div "**********" at bounding box center [191, 12] width 47 height 8
click at [164, 10] on button "Use setting" at bounding box center [159, 11] width 13 height 6
click at [523, 15] on button "button" at bounding box center [525, 13] width 13 height 10
click at [499, 13] on span "Clone workflow" at bounding box center [492, 13] width 35 height 6
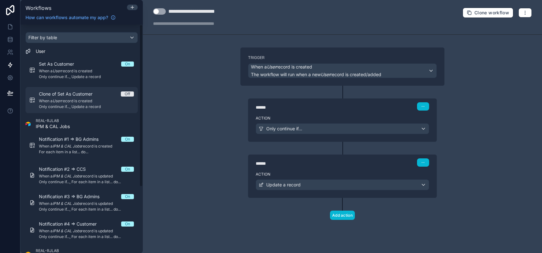
click at [99, 95] on span "Clone of Set As Customer" at bounding box center [69, 94] width 61 height 6
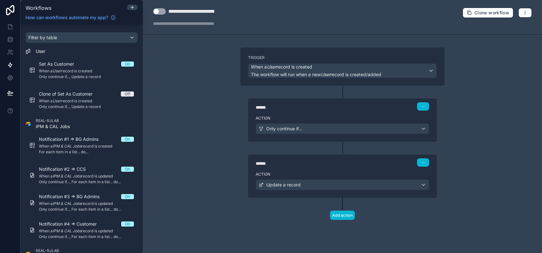
click at [198, 11] on div "**********" at bounding box center [201, 12] width 67 height 8
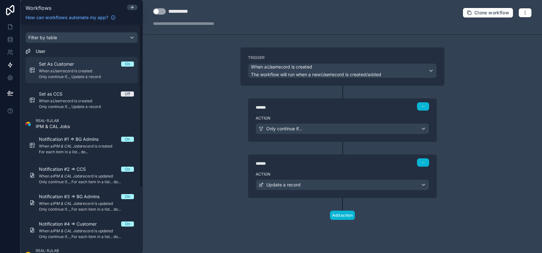
click at [64, 70] on span "When a User record is created" at bounding box center [86, 71] width 95 height 5
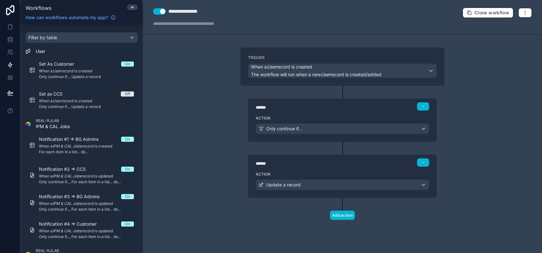
click at [189, 12] on div "**********" at bounding box center [191, 12] width 46 height 8
click at [180, 10] on div "**********" at bounding box center [191, 12] width 46 height 8
type div "**********"
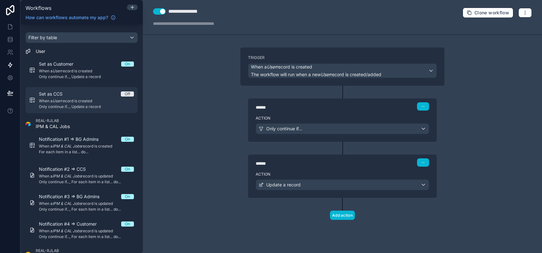
click at [94, 105] on span "Only continue if..., Update a record" at bounding box center [86, 106] width 95 height 5
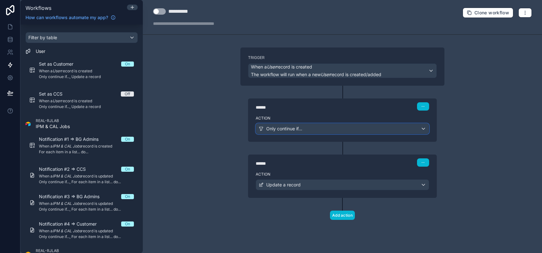
click at [357, 131] on div "Only continue if..." at bounding box center [342, 129] width 173 height 10
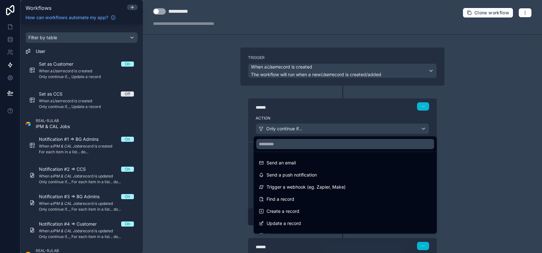
click at [341, 109] on div at bounding box center [271, 126] width 542 height 253
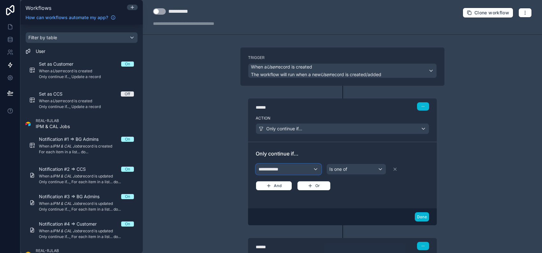
click at [307, 168] on div "**********" at bounding box center [288, 169] width 65 height 10
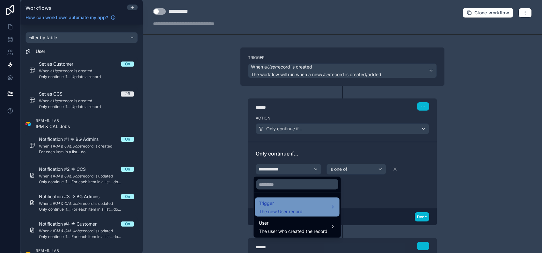
click at [312, 201] on div "Trigger The new User record" at bounding box center [297, 207] width 77 height 15
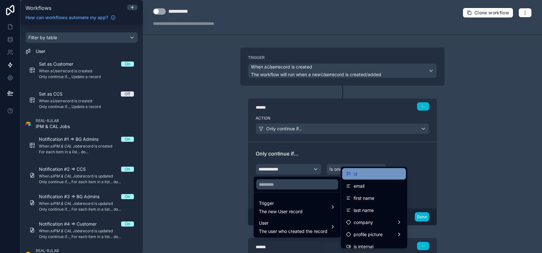
click at [361, 174] on div "id" at bounding box center [374, 174] width 56 height 8
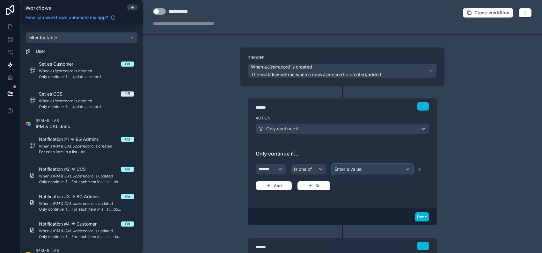
click at [362, 170] on div "Enter a value" at bounding box center [372, 169] width 81 height 10
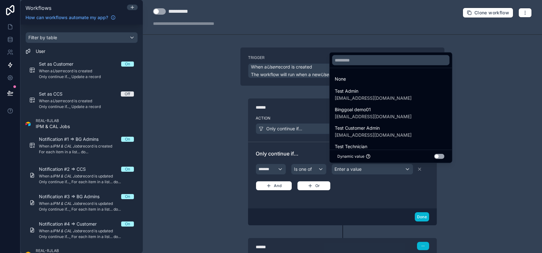
click at [275, 170] on div at bounding box center [271, 126] width 542 height 253
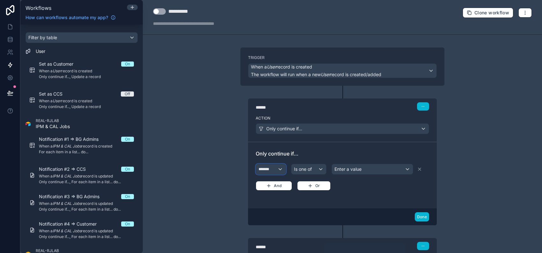
click at [269, 170] on span "*******" at bounding box center [265, 169] width 13 height 5
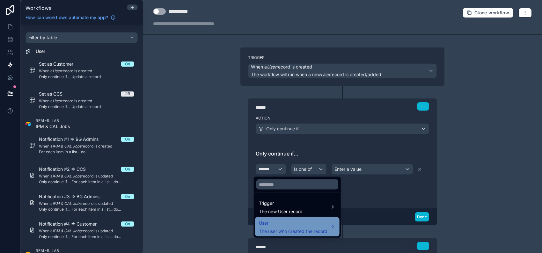
click at [302, 228] on div "User The user who created the record" at bounding box center [293, 227] width 69 height 15
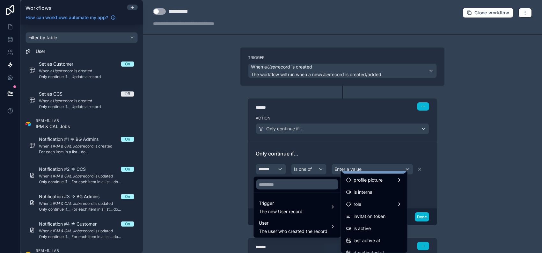
scroll to position [85, 0]
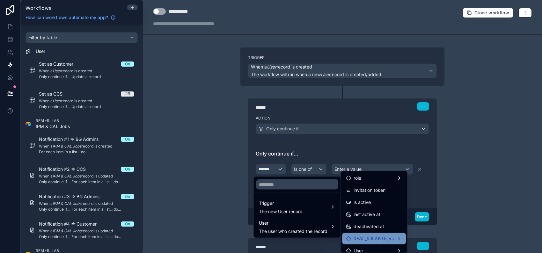
click at [395, 238] on div "REAL_RJLAB Users" at bounding box center [374, 239] width 56 height 8
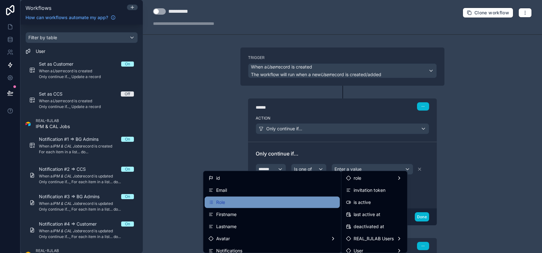
click at [294, 203] on div "Role" at bounding box center [273, 203] width 128 height 8
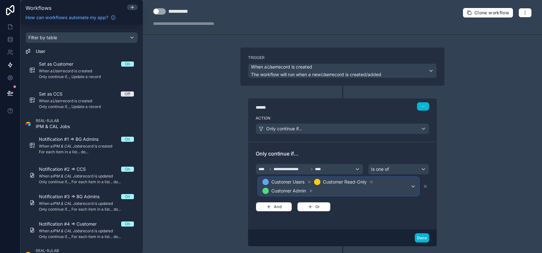
click at [408, 186] on span "Customer Users Customer Read-Only Customer Admin" at bounding box center [335, 187] width 149 height 18
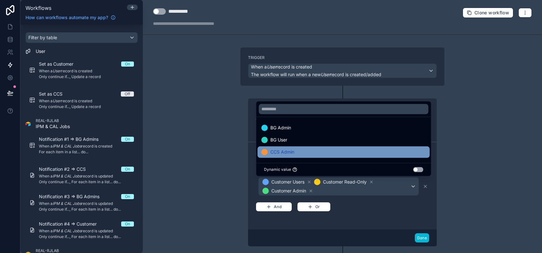
click at [308, 148] on div "CCS Admin" at bounding box center [344, 152] width 165 height 8
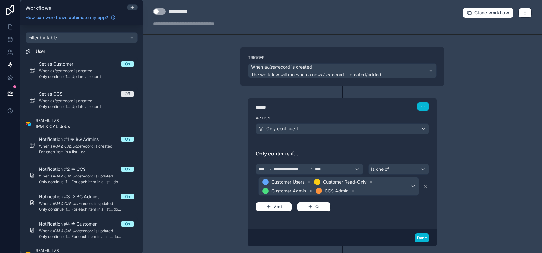
click at [371, 181] on icon at bounding box center [372, 182] width 2 height 2
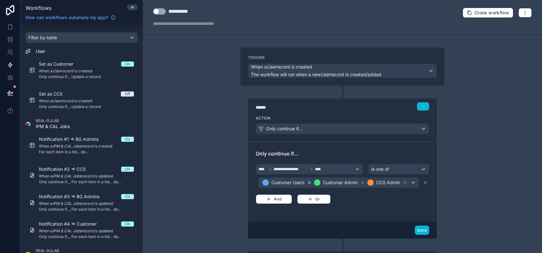
click at [309, 182] on icon at bounding box center [310, 183] width 2 height 2
click at [309, 182] on icon at bounding box center [311, 183] width 4 height 4
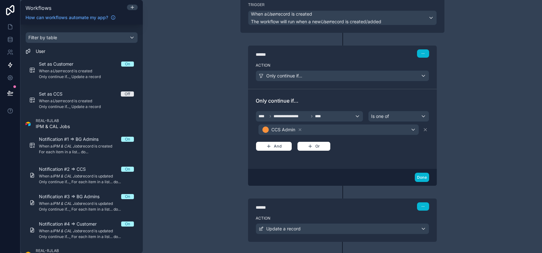
scroll to position [83, 0]
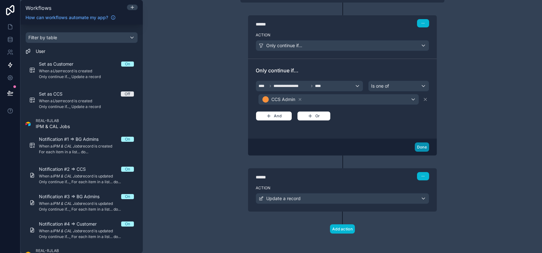
click at [421, 146] on button "Done" at bounding box center [422, 147] width 14 height 9
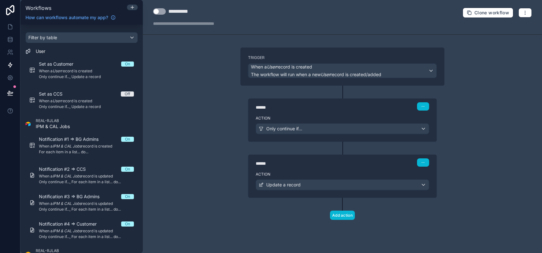
scroll to position [0, 0]
click at [337, 186] on div "Update a record" at bounding box center [342, 185] width 173 height 10
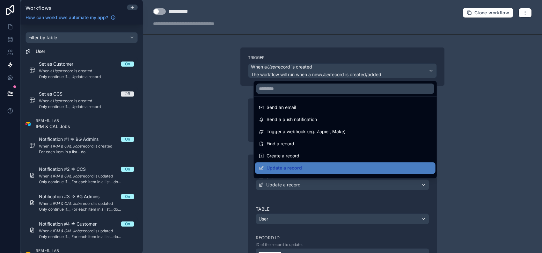
click at [453, 202] on div at bounding box center [271, 126] width 542 height 253
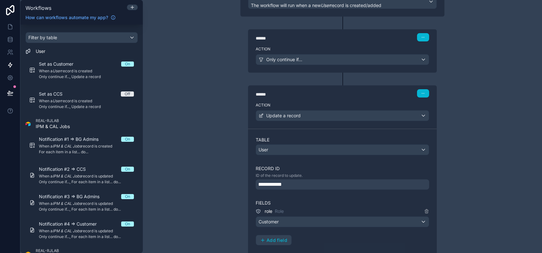
scroll to position [128, 0]
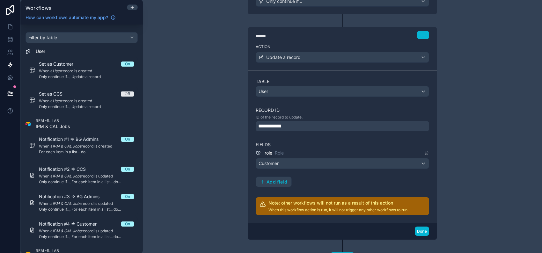
click at [318, 129] on div "**********" at bounding box center [343, 126] width 174 height 10
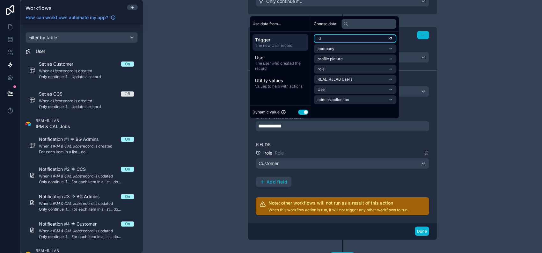
click at [331, 38] on li "id" at bounding box center [355, 38] width 83 height 9
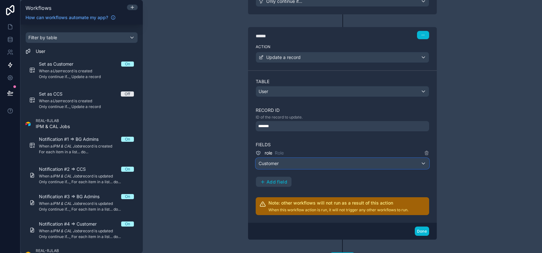
click at [327, 162] on div "Customer" at bounding box center [342, 164] width 173 height 10
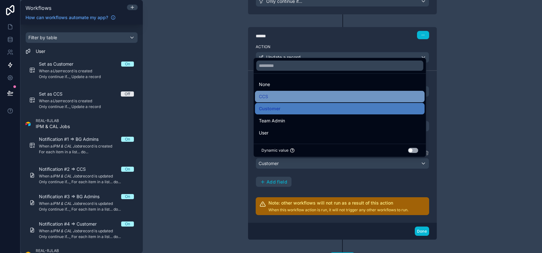
click at [297, 95] on div "CCS" at bounding box center [340, 97] width 162 height 8
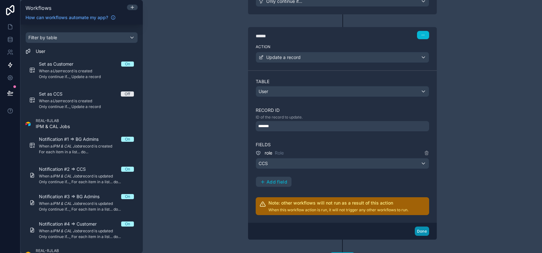
click at [421, 229] on button "Done" at bounding box center [422, 231] width 14 height 9
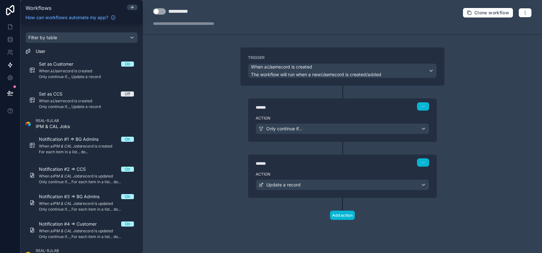
scroll to position [0, 0]
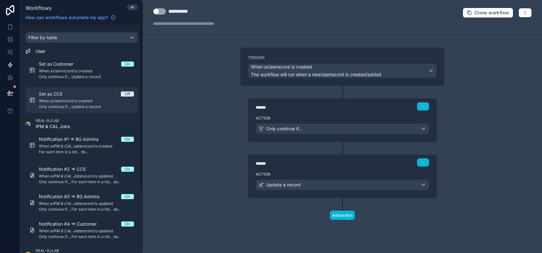
click at [81, 92] on div "Set as CCS Off" at bounding box center [86, 94] width 95 height 6
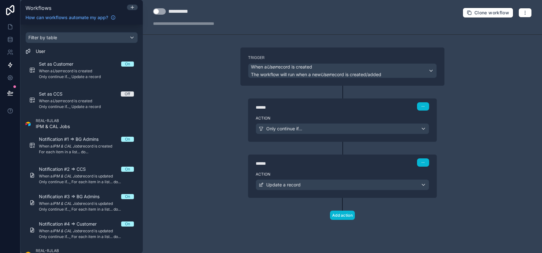
click at [162, 10] on button "Use setting" at bounding box center [159, 11] width 13 height 6
click at [181, 80] on div "**********" at bounding box center [342, 126] width 399 height 253
click at [195, 105] on div "**********" at bounding box center [342, 126] width 399 height 253
